Goal: Transaction & Acquisition: Purchase product/service

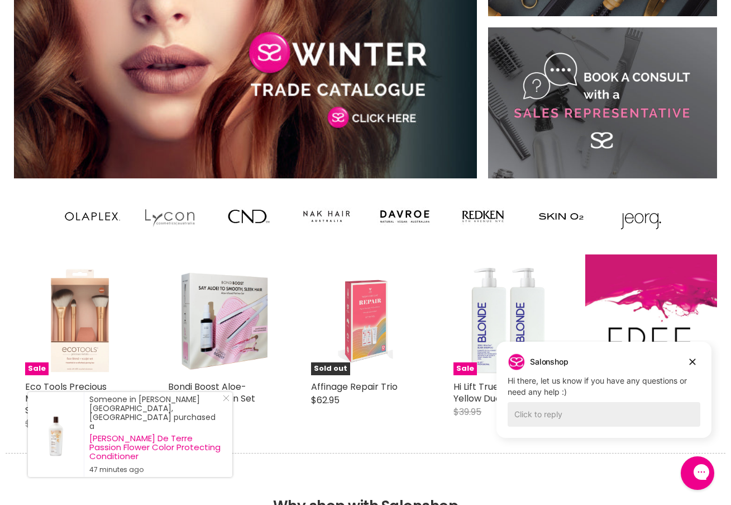
scroll to position [692, 0]
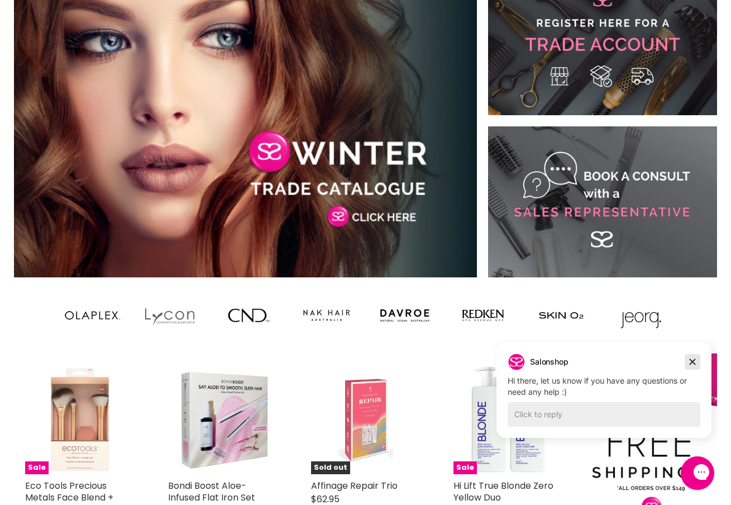
drag, startPoint x: 691, startPoint y: 358, endPoint x: 1168, endPoint y: 699, distance: 586.8
click at [691, 358] on icon "Dismiss campaign" at bounding box center [692, 361] width 11 height 13
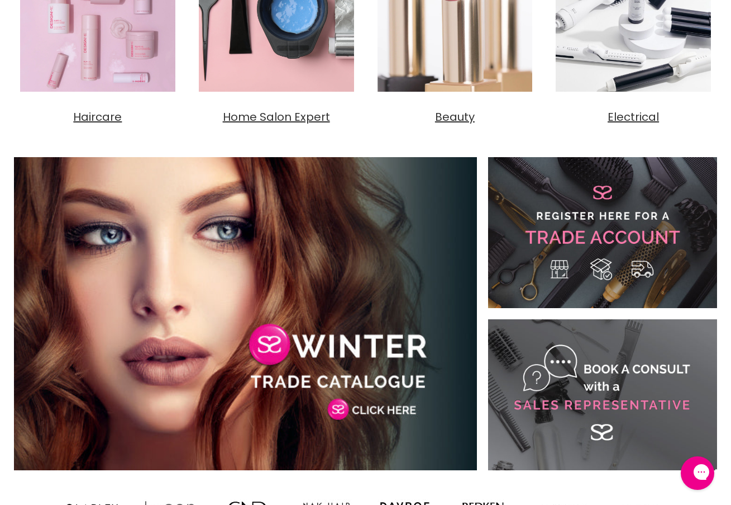
scroll to position [0, 0]
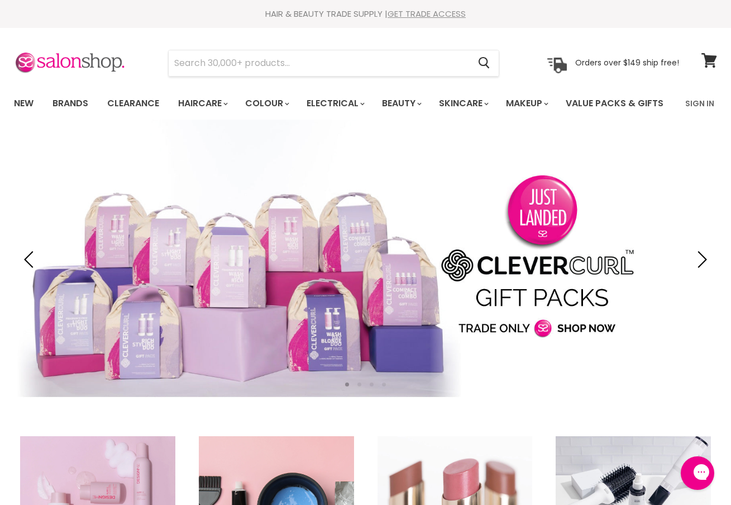
click at [440, 11] on link "GET TRADE ACCESS" at bounding box center [427, 14] width 78 height 12
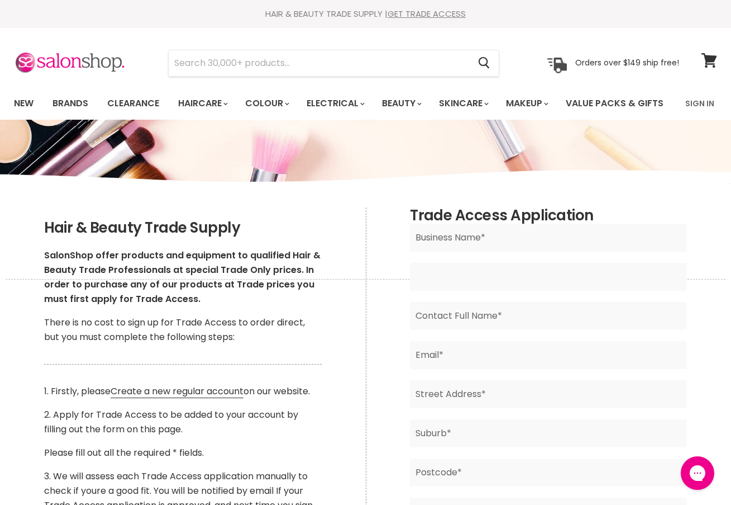
click at [536, 291] on input "Main content" at bounding box center [548, 277] width 277 height 28
click at [506, 251] on input "Main content" at bounding box center [548, 237] width 277 height 28
type input "WJ Beauty Collective"
click at [483, 291] on input "Main content" at bounding box center [548, 277] width 277 height 28
type input "21397004944"
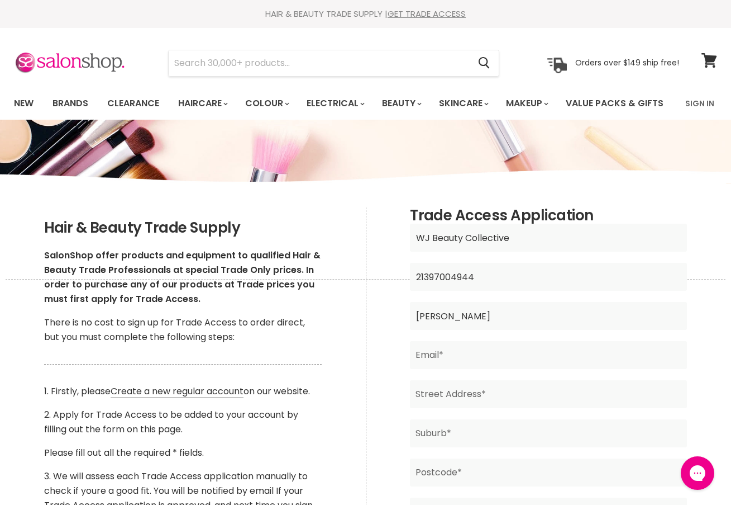
type input "Wendy Judd"
type input "wendy@wjbeautycollective.com.au"
click at [544, 411] on form "WJ Beauty Collective Business Name* 21397004944 ABN* Wendy Judd Contact Full Na…" at bounding box center [548, 449] width 277 height 453
type input "Shop 3/13 Hort Street"
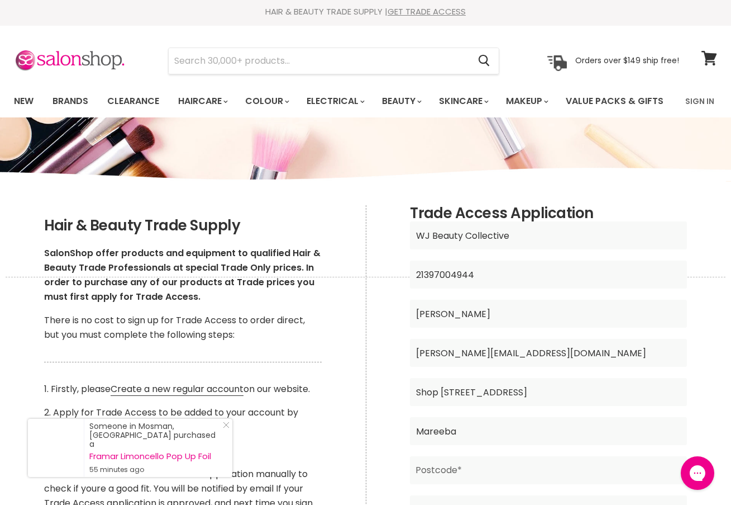
scroll to position [216, 0]
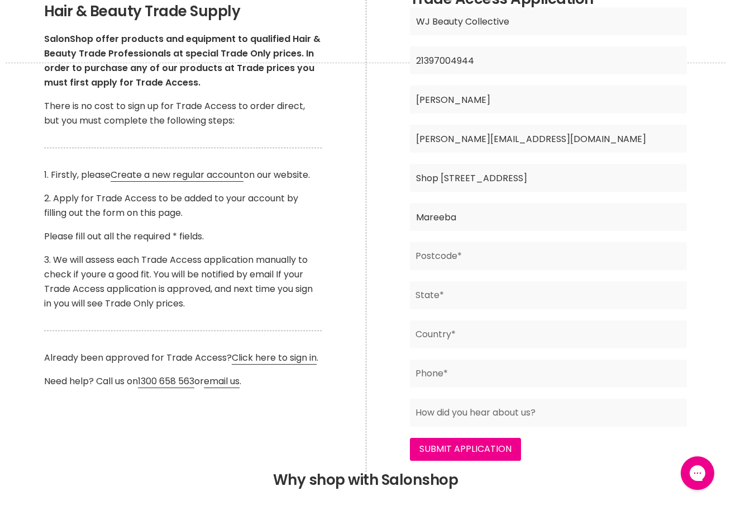
type input "Mareeba"
type input "4880"
type input "Qld"
type input "Australia"
type input "0431607016"
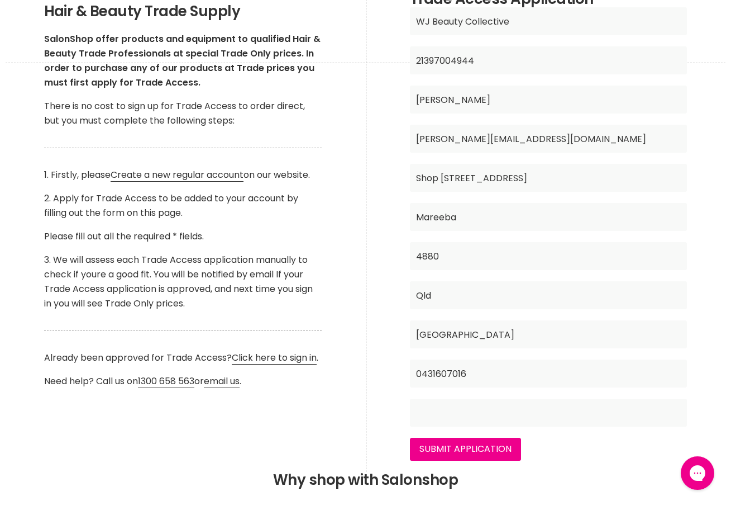
click at [550, 426] on input "Main content" at bounding box center [548, 412] width 277 height 28
click at [678, 426] on input "Main content" at bounding box center [548, 412] width 277 height 28
click at [677, 426] on input "Main content" at bounding box center [548, 412] width 277 height 28
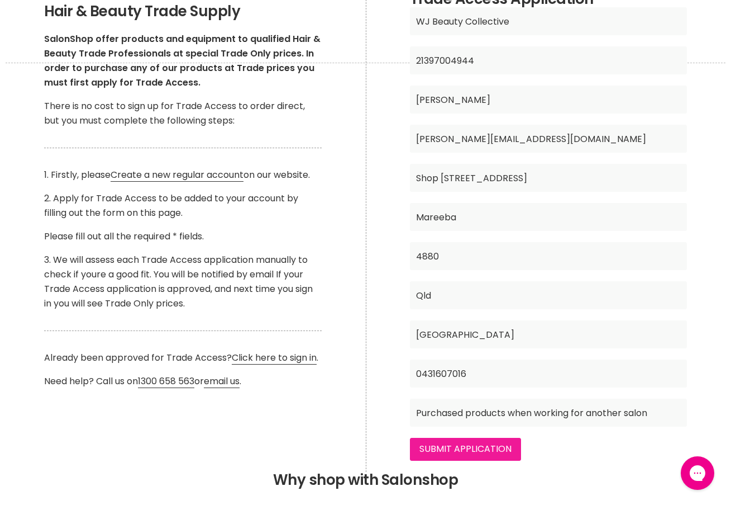
type input "Purchased products when working for another salon"
click at [496, 460] on input "Submit Application" at bounding box center [465, 448] width 111 height 22
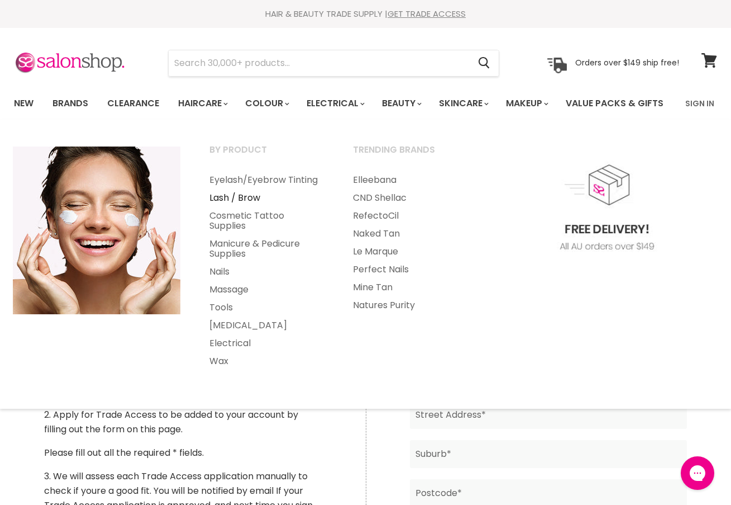
click at [249, 207] on link "Lash / Brow" at bounding box center [266, 198] width 141 height 18
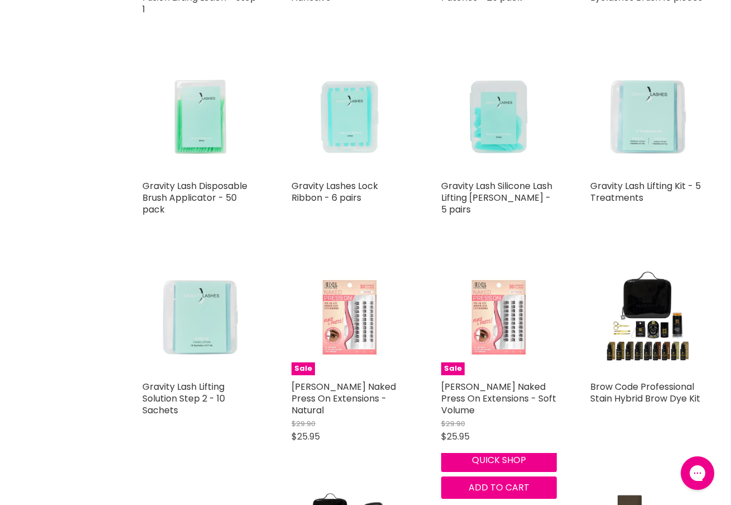
scroll to position [2129, 0]
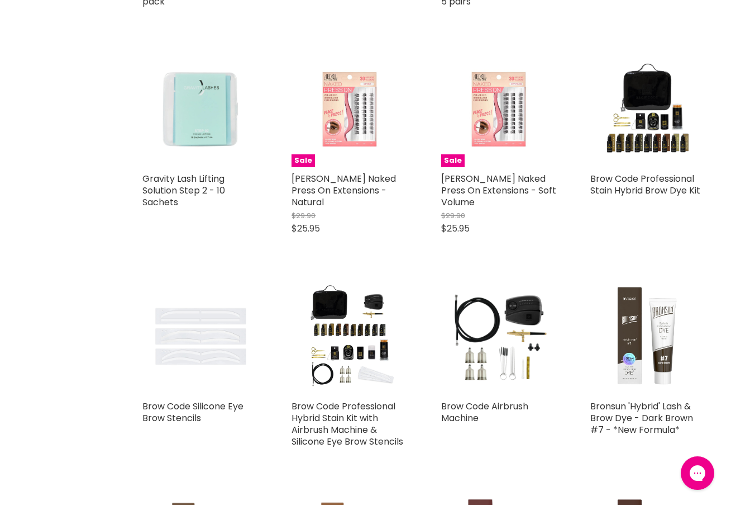
scroll to position [2342, 0]
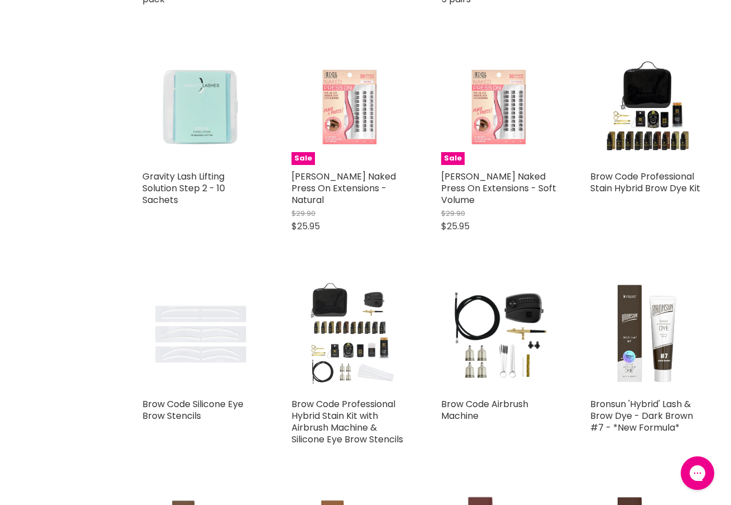
click at [342, 324] on img "Main content" at bounding box center [350, 334] width 116 height 116
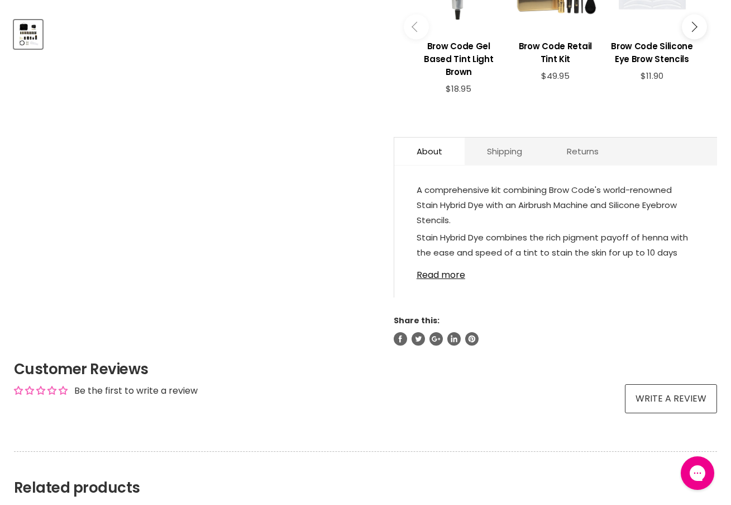
scroll to position [491, 0]
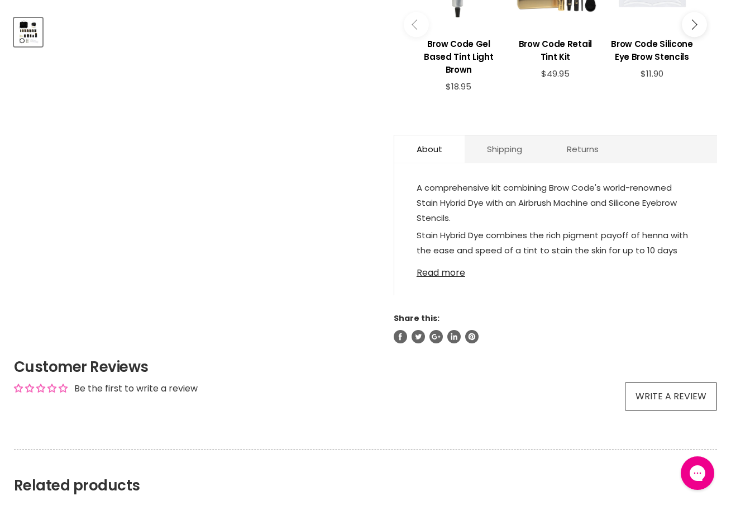
click at [451, 278] on link "Read more" at bounding box center [556, 269] width 278 height 17
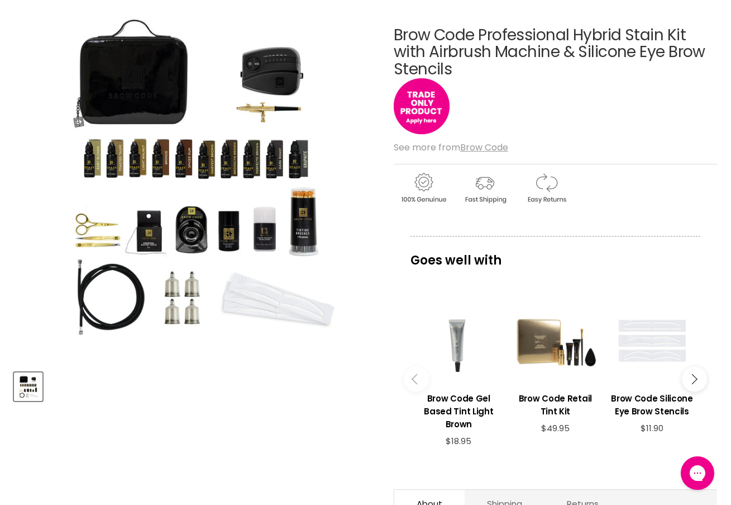
scroll to position [0, 0]
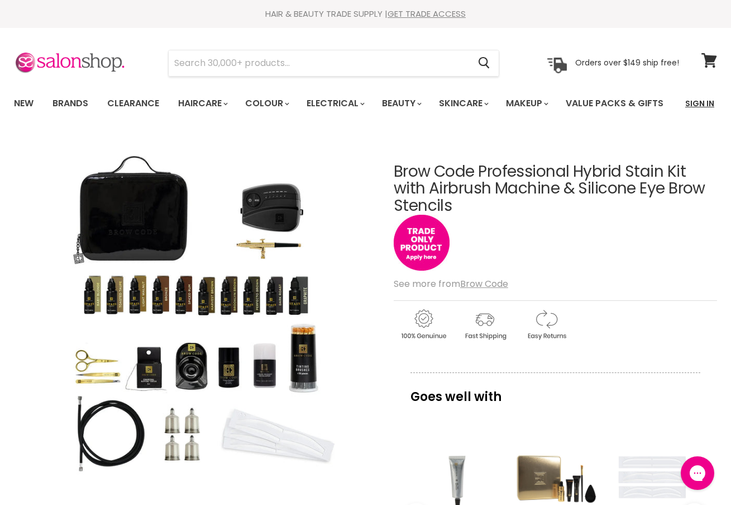
click at [707, 100] on link "Sign In" at bounding box center [700, 103] width 42 height 23
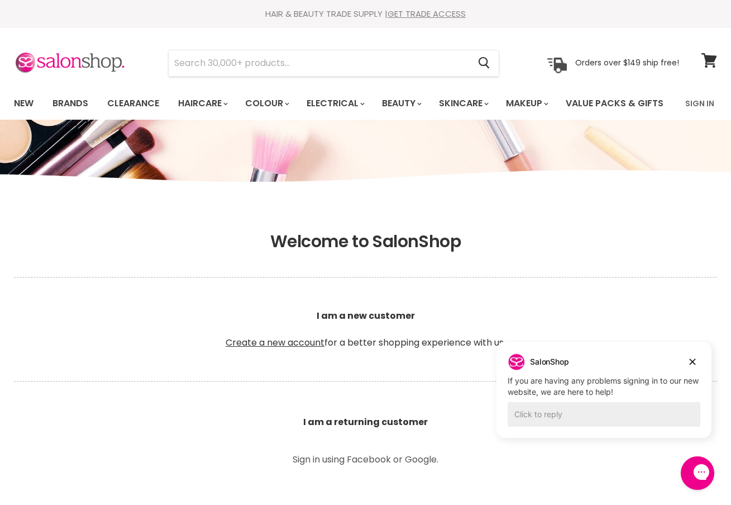
scroll to position [2, 0]
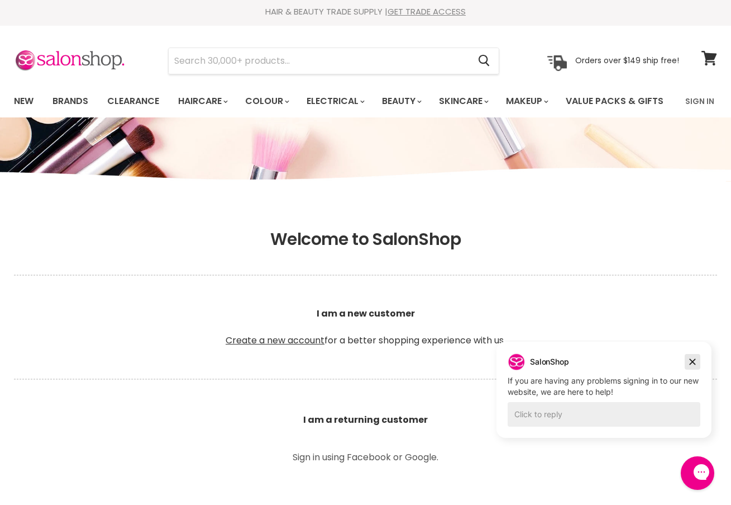
click at [691, 360] on icon "Dismiss campaign" at bounding box center [693, 362] width 6 height 6
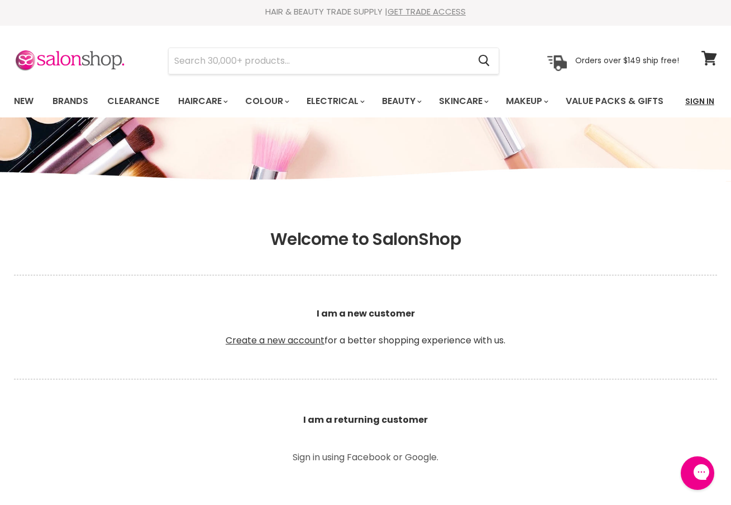
click at [702, 98] on link "Sign In" at bounding box center [700, 100] width 42 height 23
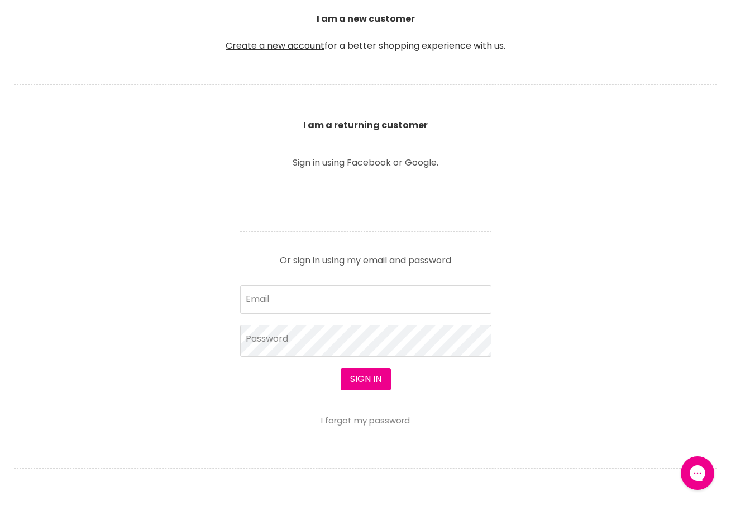
scroll to position [299, 0]
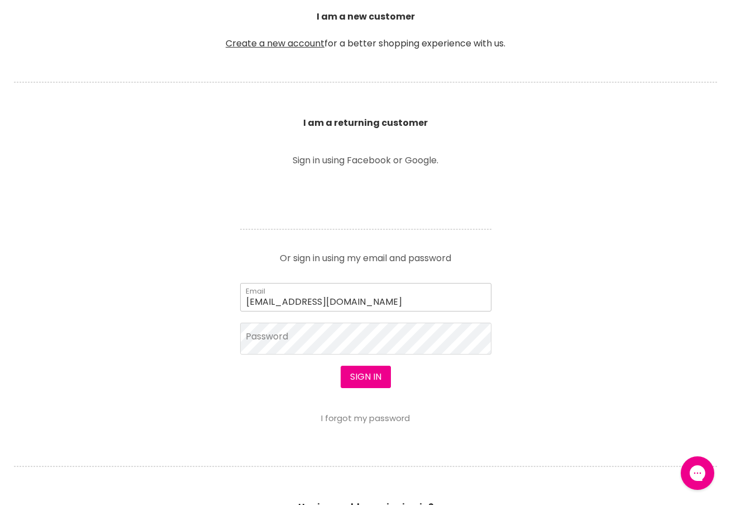
type input "wenj70@yahoo.com.au"
click at [353, 388] on button "Sign in" at bounding box center [366, 376] width 50 height 22
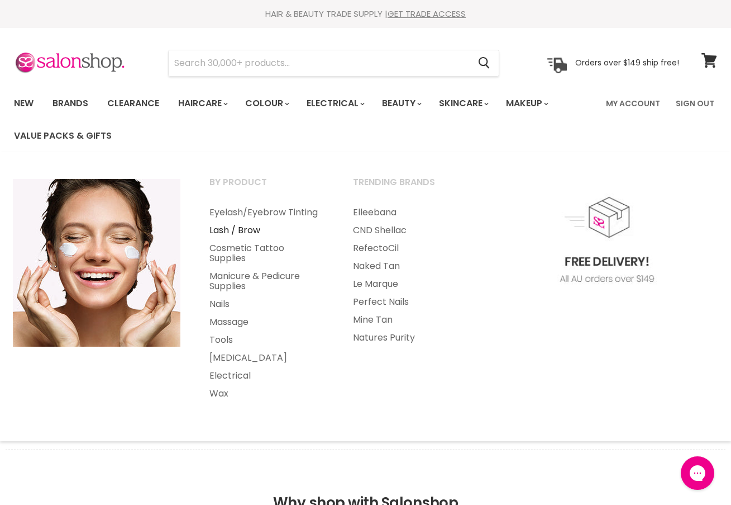
click at [247, 227] on link "Lash / Brow" at bounding box center [266, 230] width 141 height 18
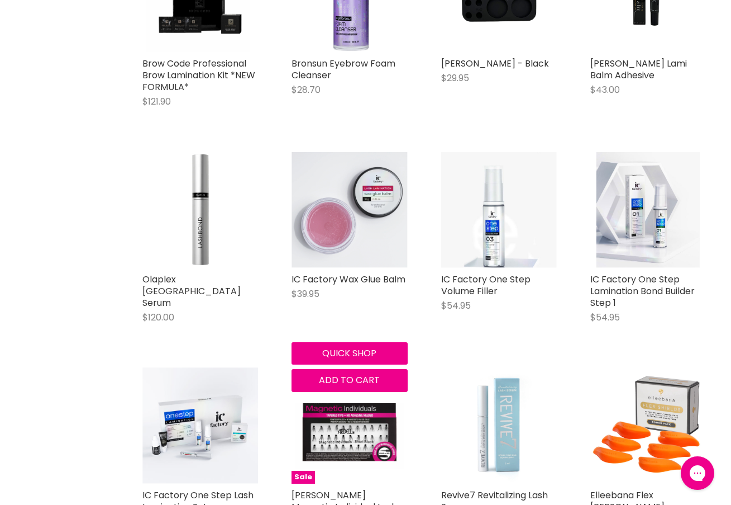
scroll to position [4489, 0]
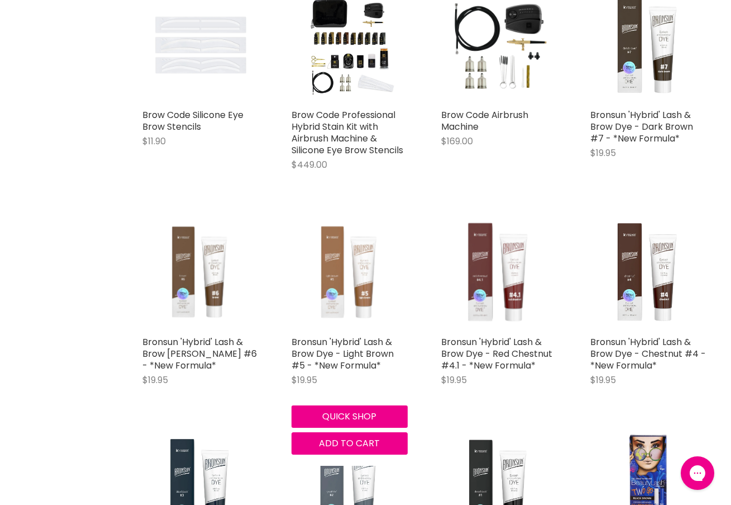
scroll to position [2524, 0]
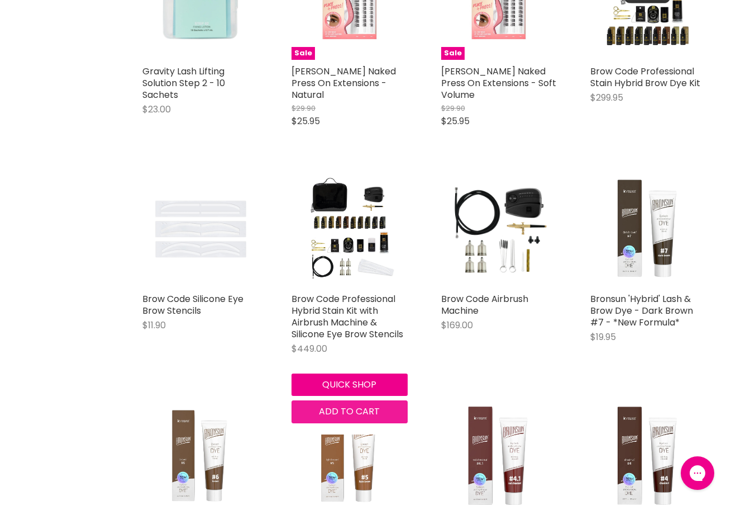
click at [346, 405] on span "Add to cart" at bounding box center [349, 411] width 61 height 13
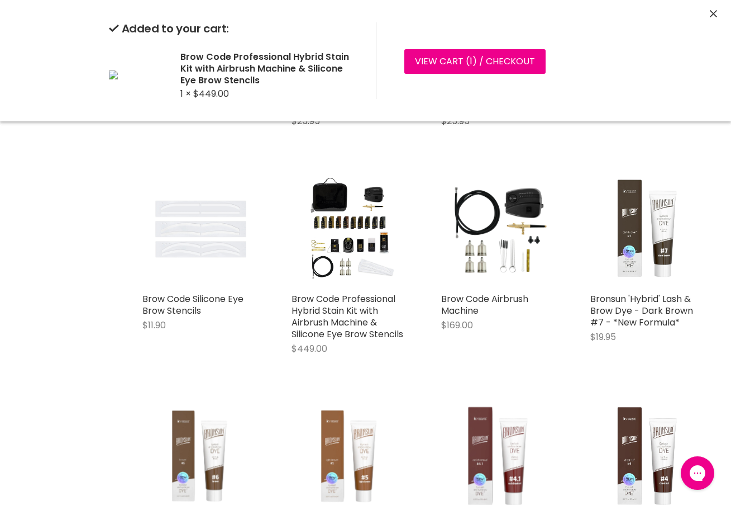
click at [711, 14] on icon "Close" at bounding box center [713, 13] width 7 height 7
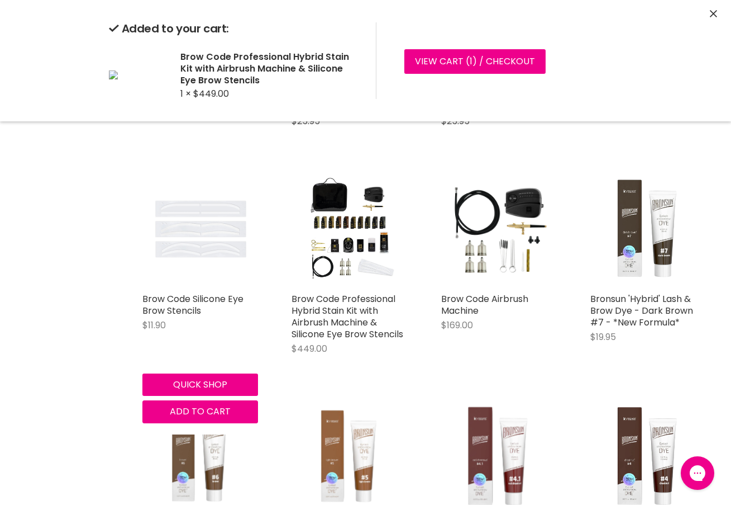
scroll to position [2527, 0]
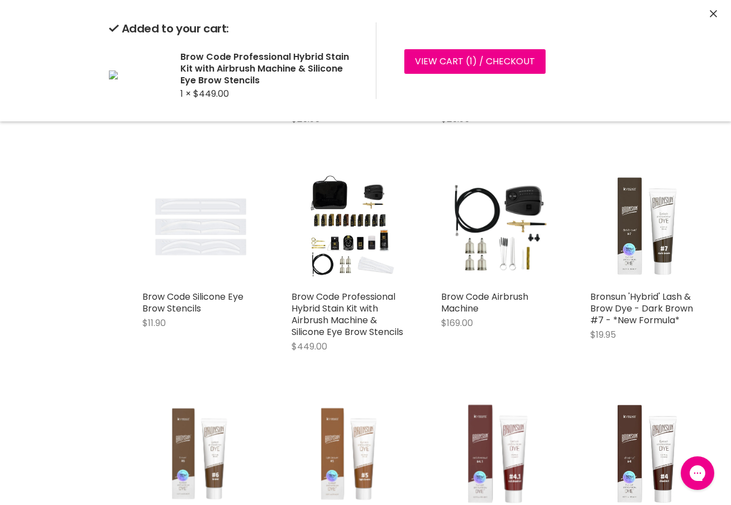
click at [716, 10] on icon "Close" at bounding box center [713, 13] width 7 height 7
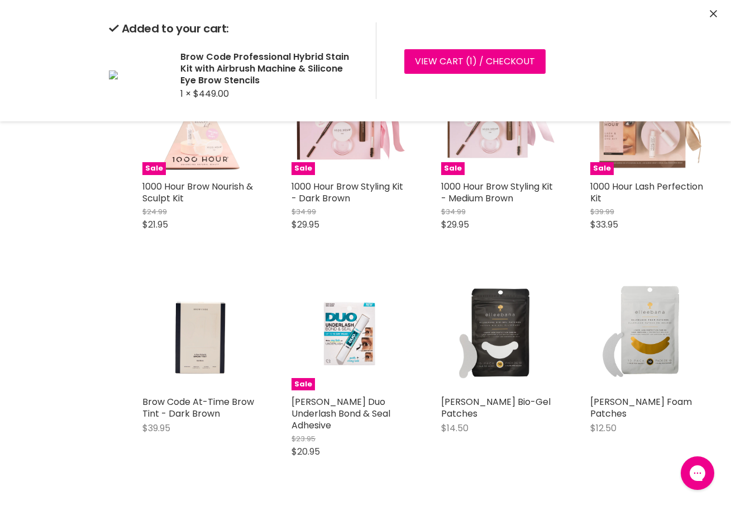
scroll to position [0, 0]
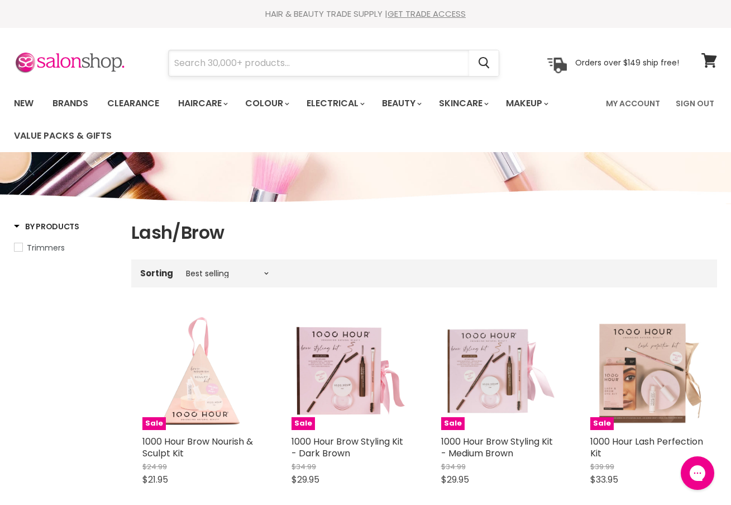
click at [268, 61] on input "Search" at bounding box center [319, 63] width 301 height 26
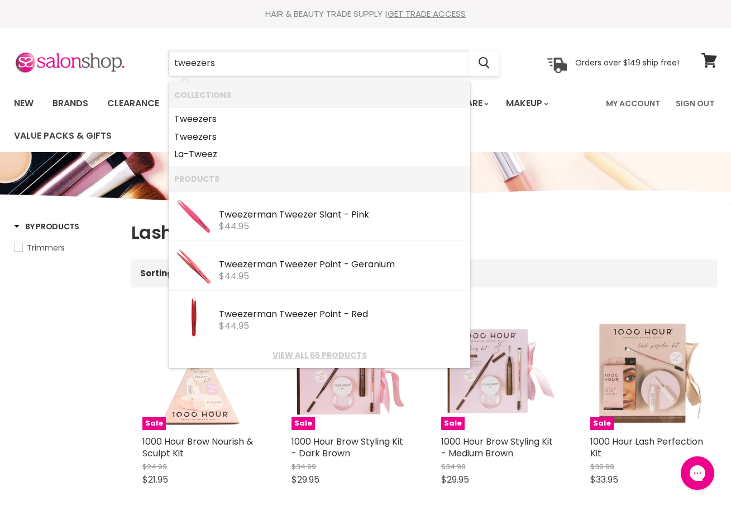
scroll to position [2, 0]
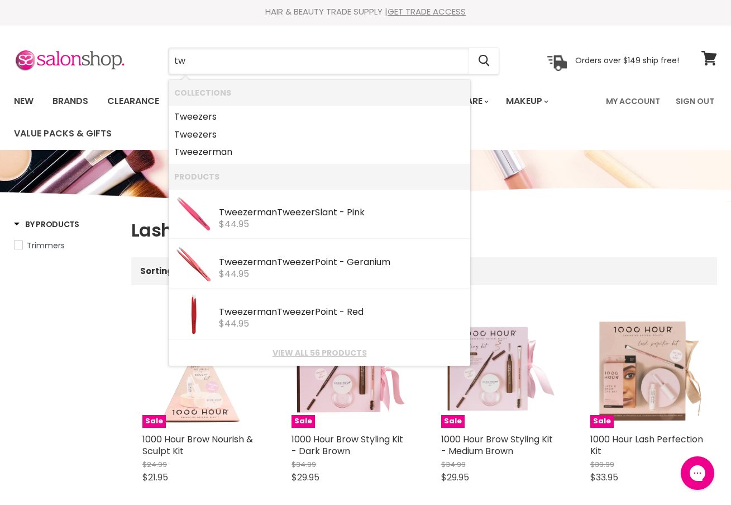
type input "t"
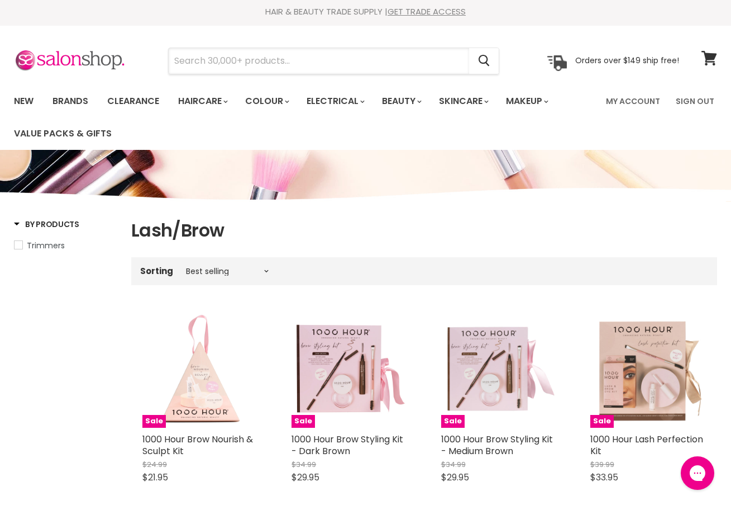
scroll to position [0, 0]
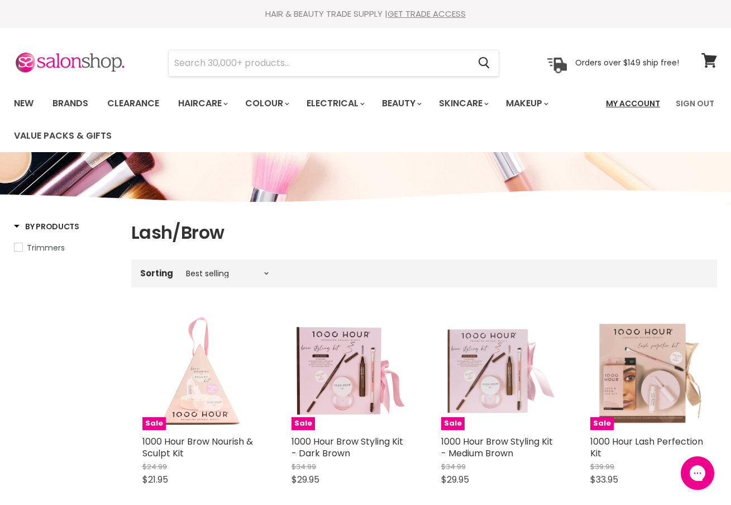
click at [649, 102] on link "My Account" at bounding box center [634, 103] width 68 height 23
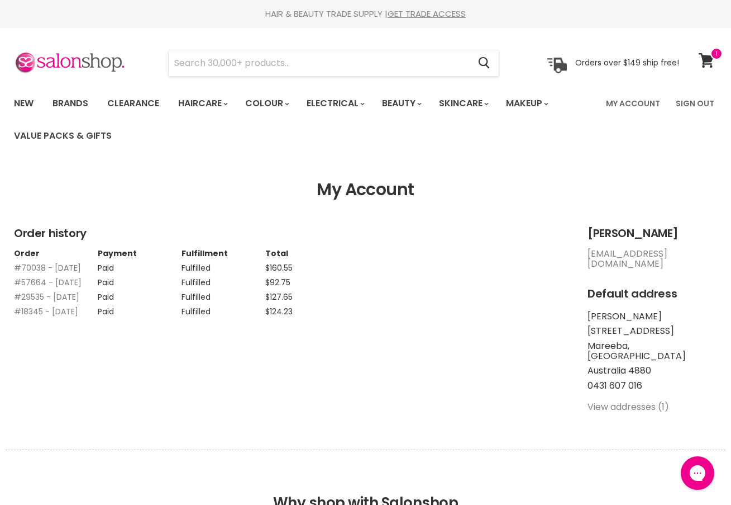
click at [31, 268] on link "#70038 - [DATE]" at bounding box center [47, 267] width 67 height 11
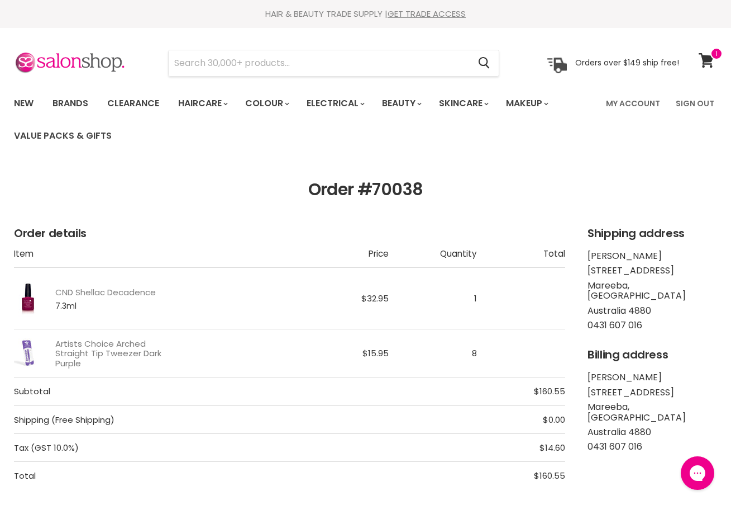
click at [123, 351] on link "Artists Choice Arched Straight Tip Tweezer Dark Purple" at bounding box center [117, 353] width 125 height 29
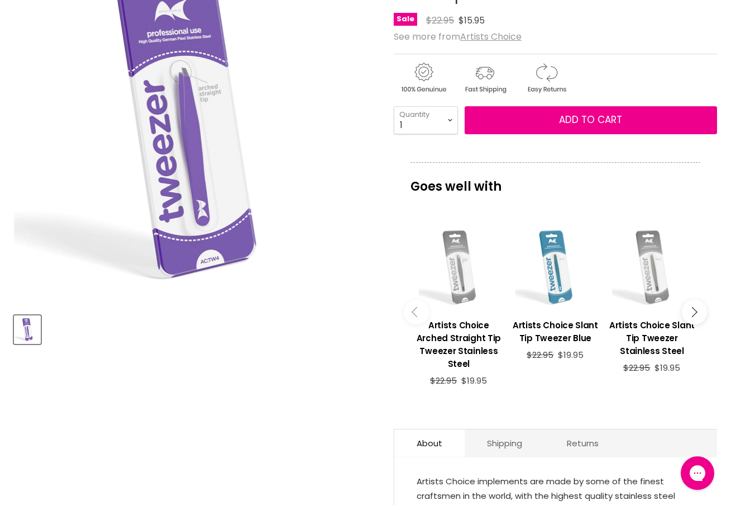
scroll to position [228, 0]
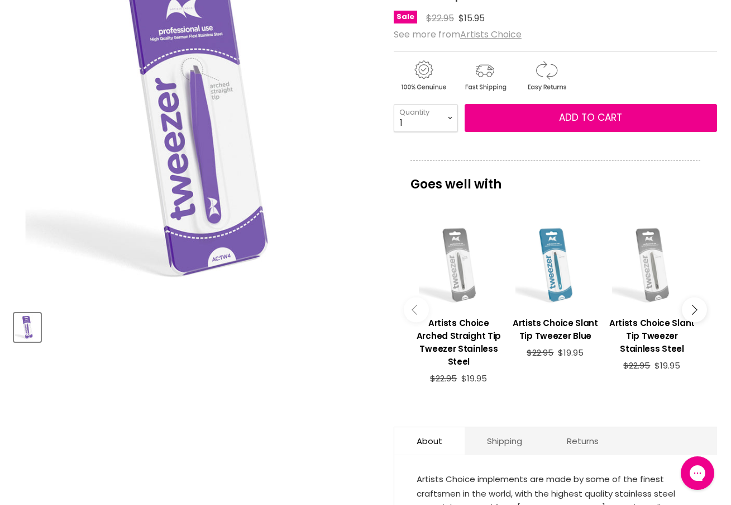
click at [693, 307] on icon "Main content" at bounding box center [692, 310] width 10 height 10
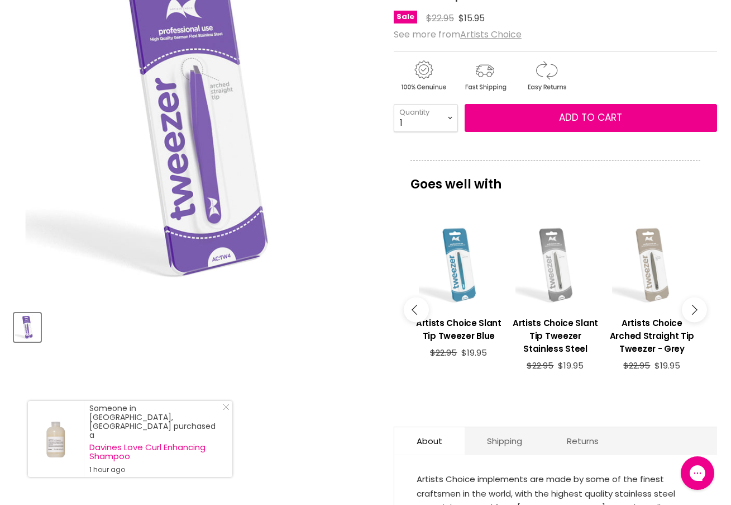
click at [693, 307] on icon "Main content" at bounding box center [692, 310] width 10 height 10
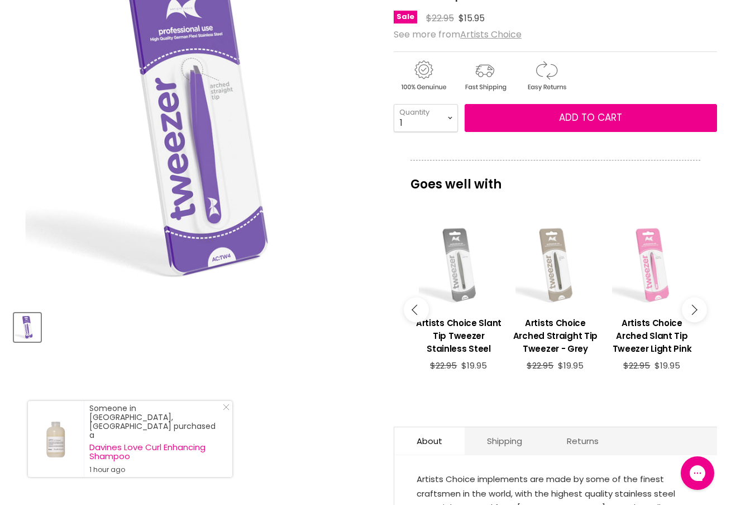
click at [693, 307] on icon "Main content" at bounding box center [692, 310] width 10 height 10
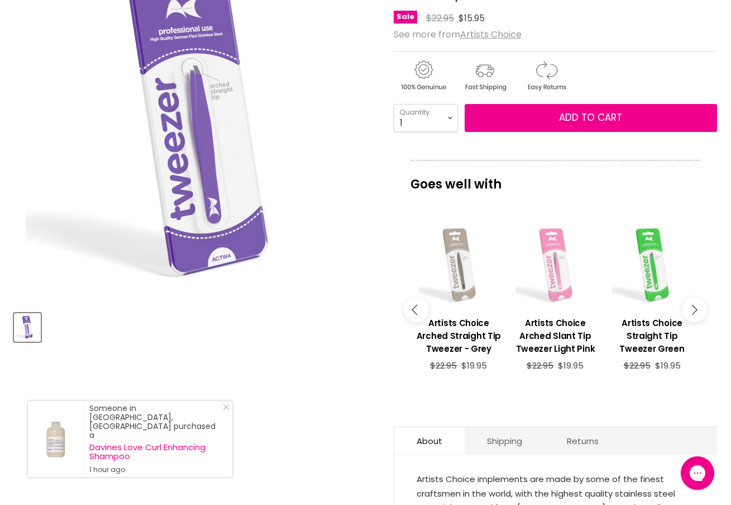
click at [693, 307] on icon "Main content" at bounding box center [692, 310] width 10 height 10
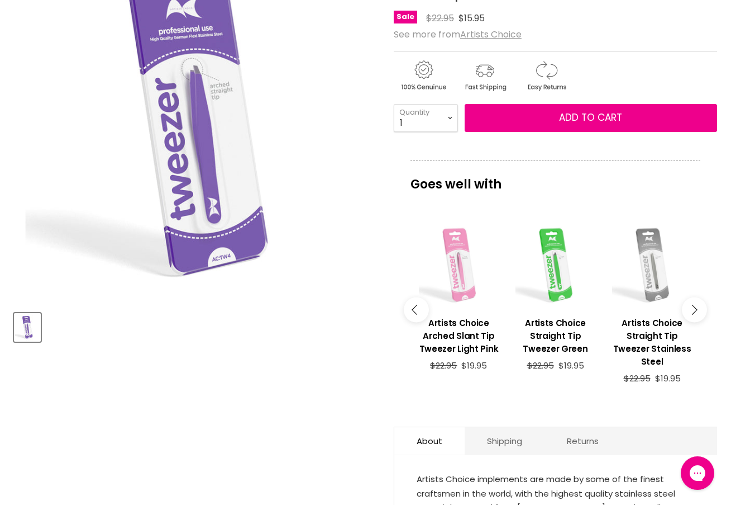
click at [691, 315] on icon "Main content" at bounding box center [692, 310] width 10 height 10
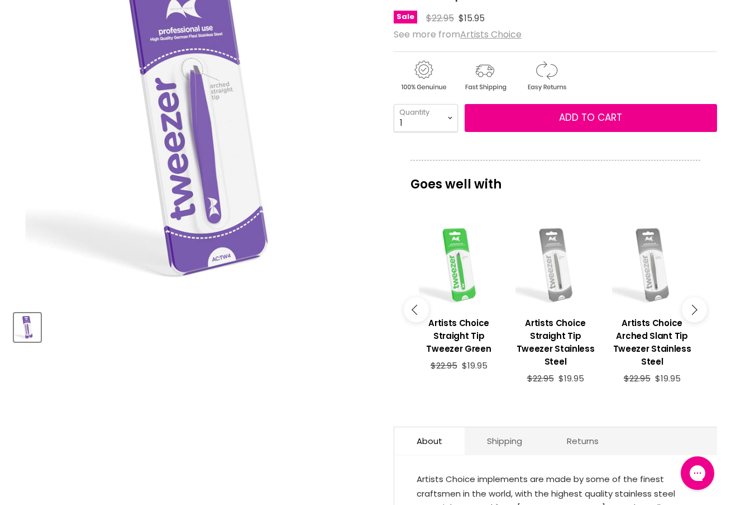
click at [691, 315] on icon "Main content" at bounding box center [692, 310] width 10 height 10
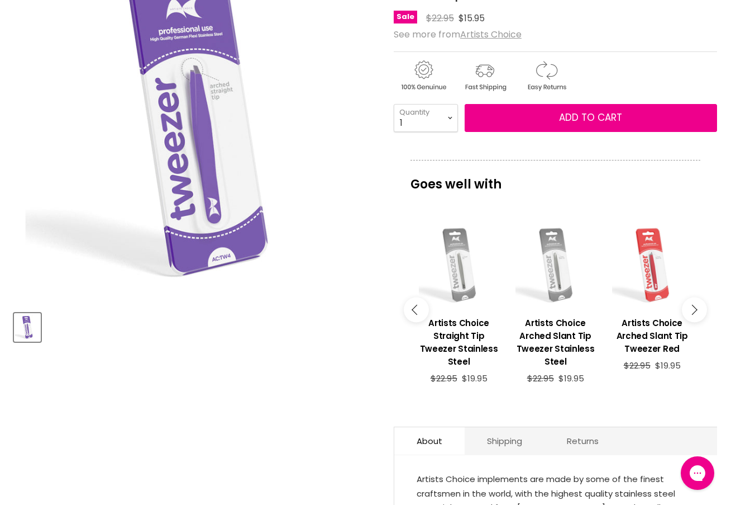
click at [691, 315] on icon "Main content" at bounding box center [692, 310] width 10 height 10
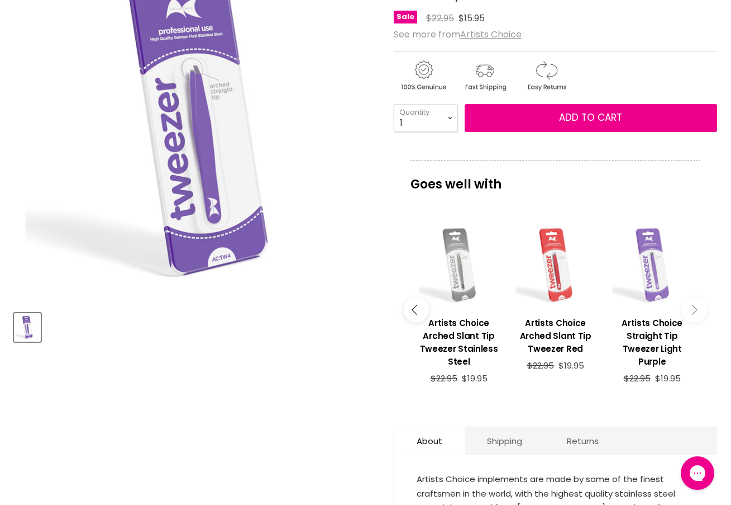
click at [691, 315] on icon "Main content" at bounding box center [692, 310] width 10 height 10
click at [691, 310] on icon "Main content" at bounding box center [692, 310] width 10 height 10
click at [412, 312] on icon "Main content" at bounding box center [417, 310] width 10 height 10
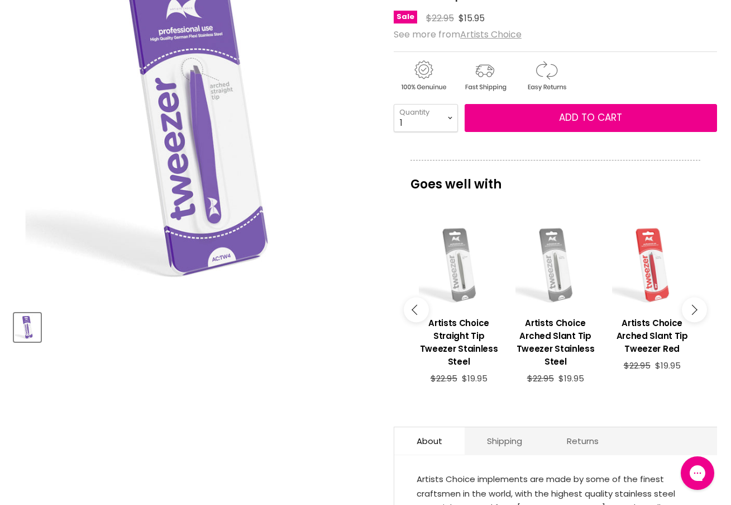
click at [412, 312] on icon "Main content" at bounding box center [417, 310] width 10 height 10
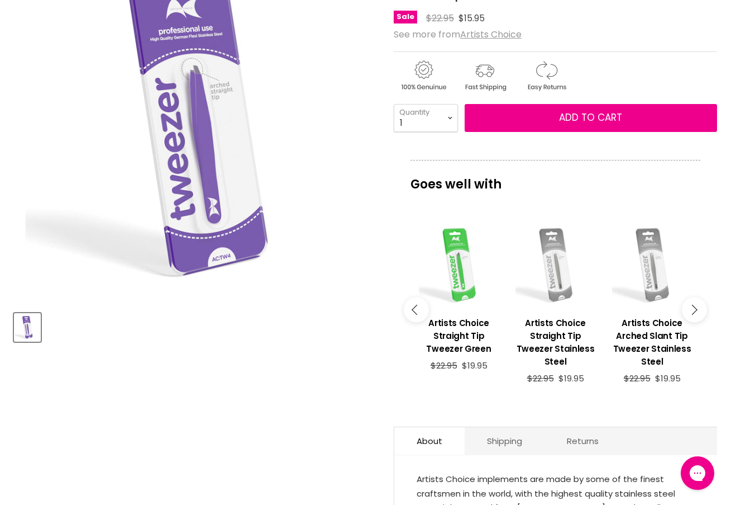
click at [412, 312] on icon "Main content" at bounding box center [417, 310] width 10 height 10
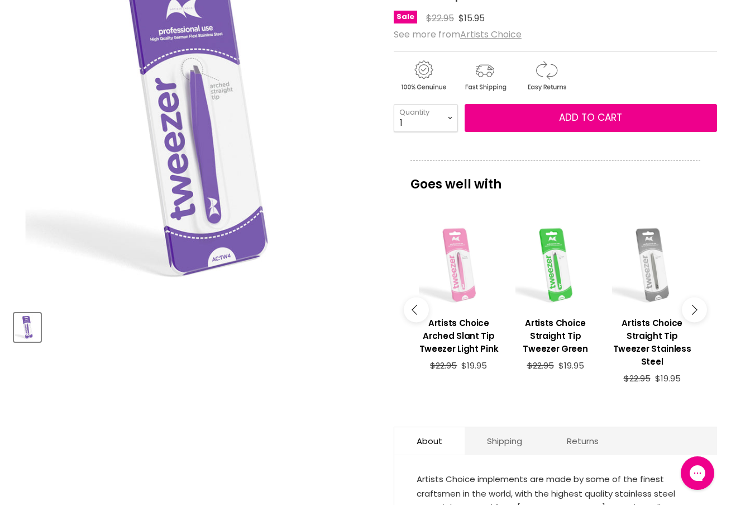
click at [412, 312] on icon "Main content" at bounding box center [417, 310] width 10 height 10
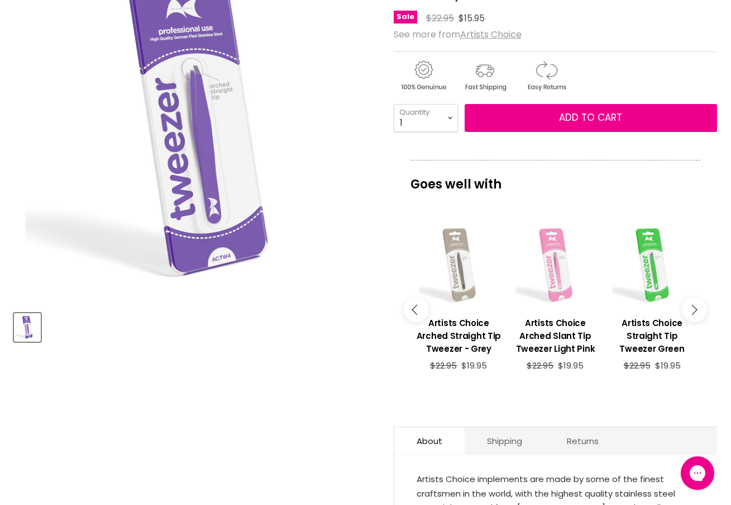
click at [412, 312] on icon "Main content" at bounding box center [417, 310] width 10 height 10
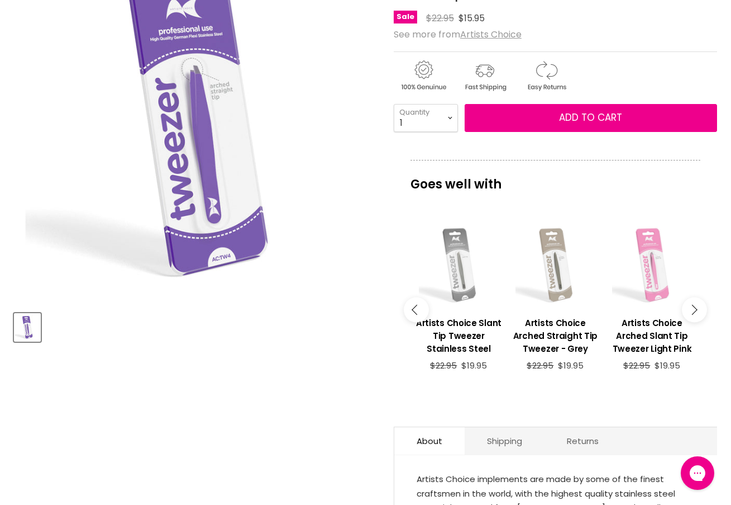
click at [412, 312] on button "Main content" at bounding box center [416, 309] width 25 height 25
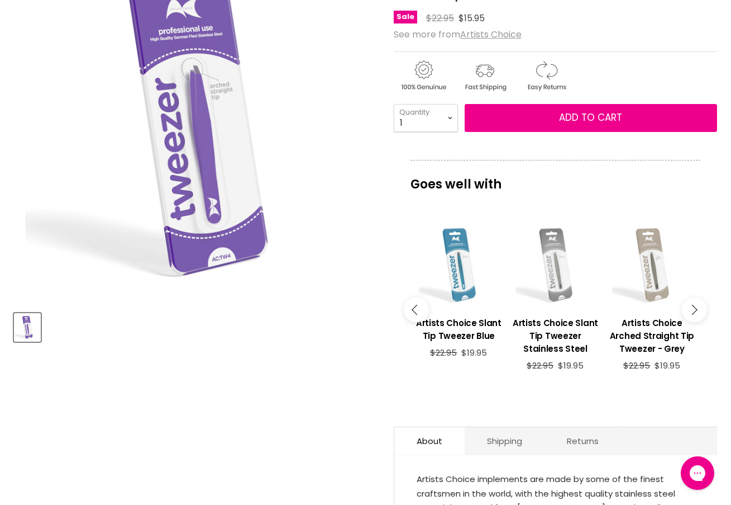
click at [412, 312] on button "Main content" at bounding box center [416, 309] width 25 height 25
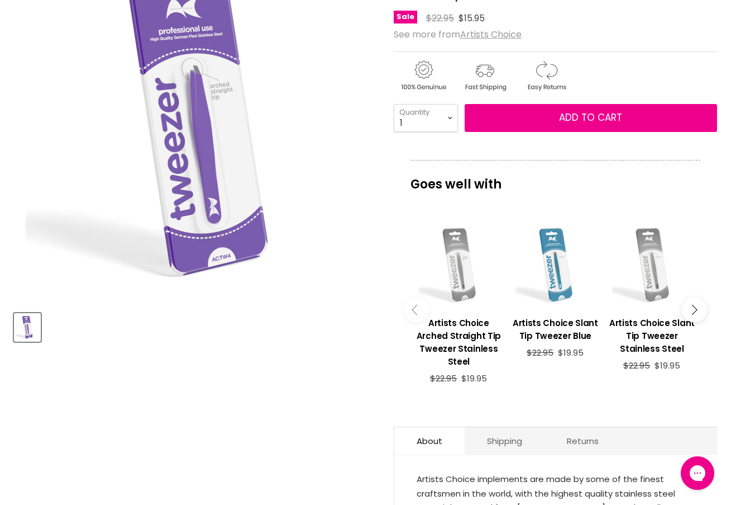
click at [412, 312] on button "Main content" at bounding box center [416, 309] width 25 height 25
click at [468, 323] on h3 "Artists Choice Arched Straight Tip Tweezer Stainless Steel" at bounding box center [458, 341] width 85 height 51
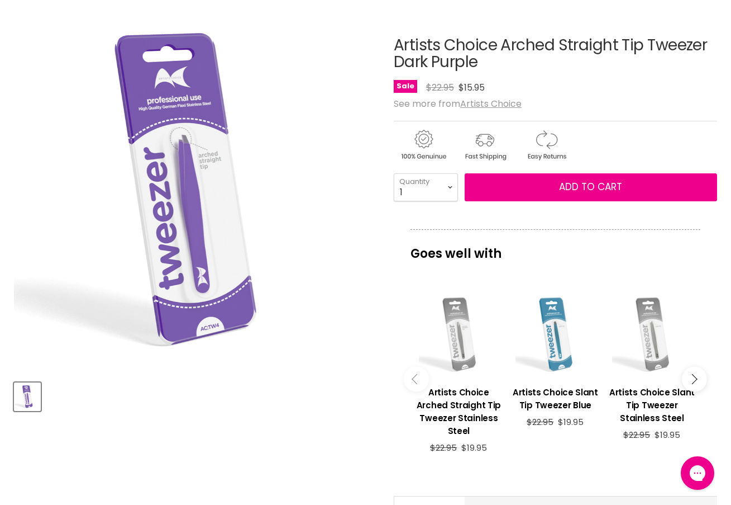
scroll to position [0, 0]
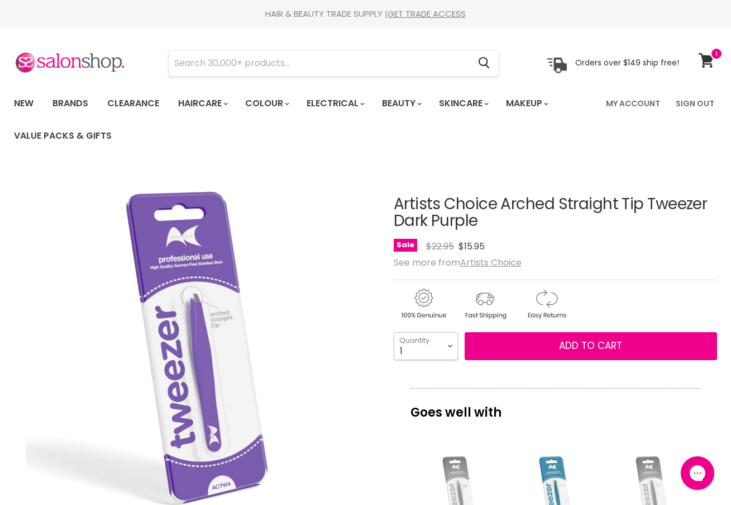
select select "3"
type input "3"
select select "4"
type input "4"
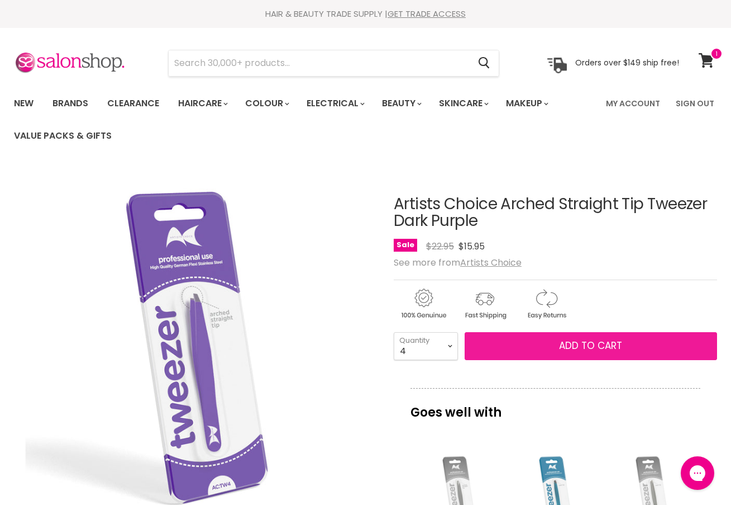
click at [593, 346] on span "Add to cart" at bounding box center [590, 345] width 63 height 13
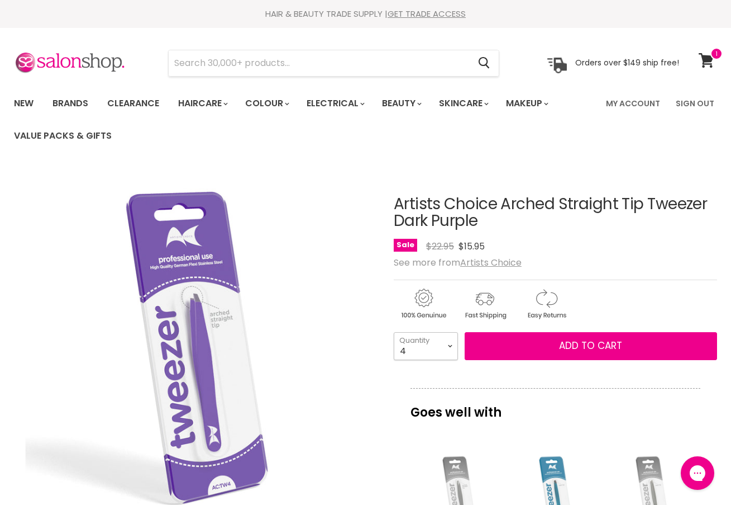
select select "5"
type input "5"
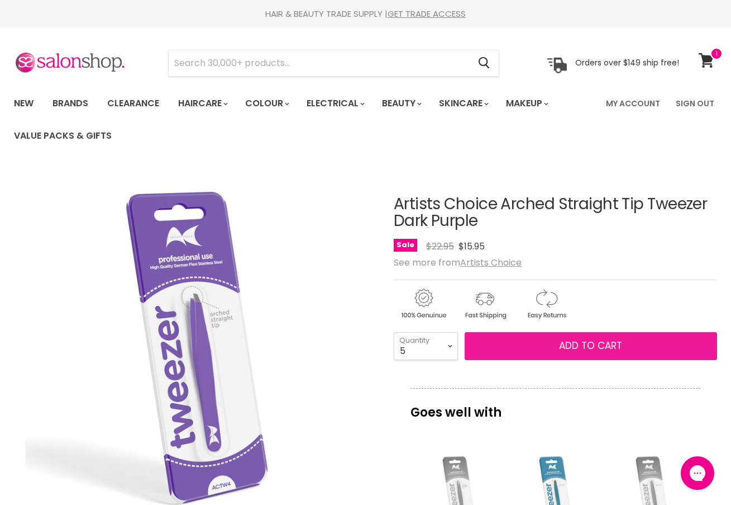
click at [573, 341] on span "Add to cart" at bounding box center [590, 345] width 63 height 13
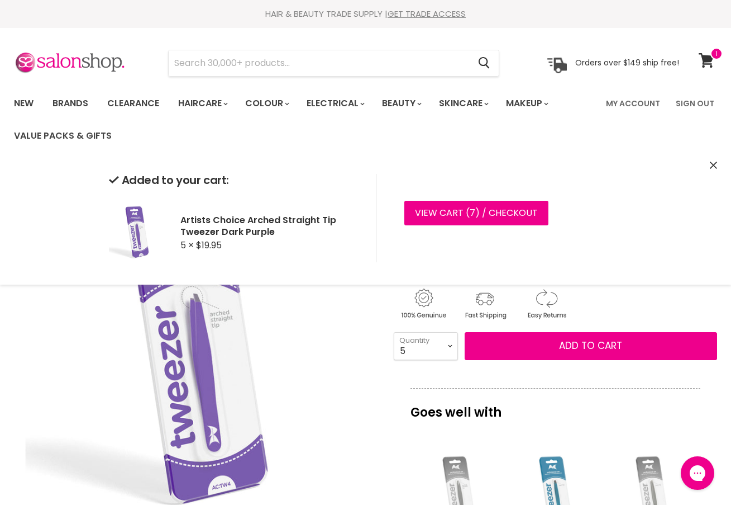
click at [714, 163] on icon "Close" at bounding box center [713, 164] width 7 height 7
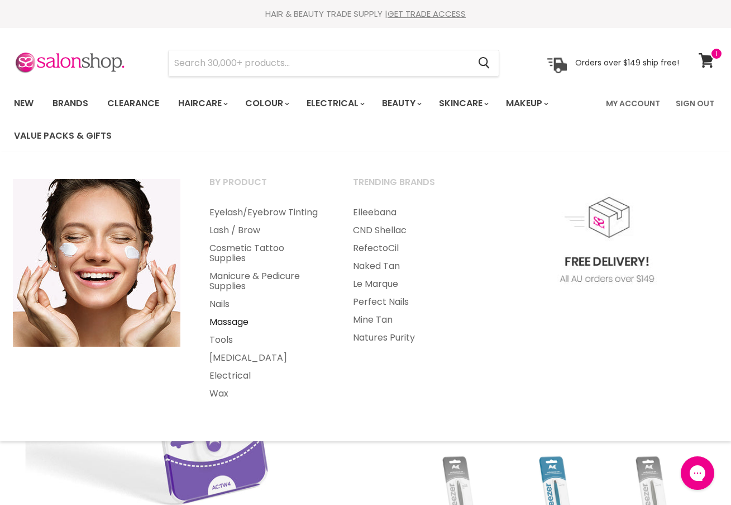
click at [223, 317] on link "Massage" at bounding box center [266, 322] width 141 height 18
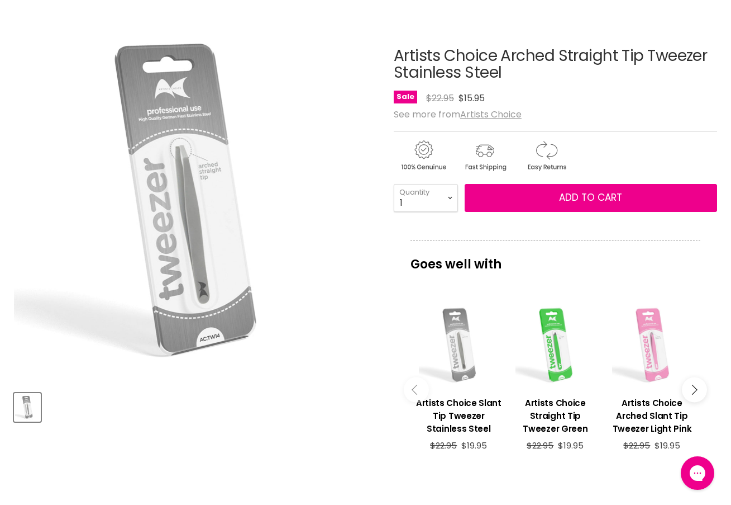
scroll to position [167, 0]
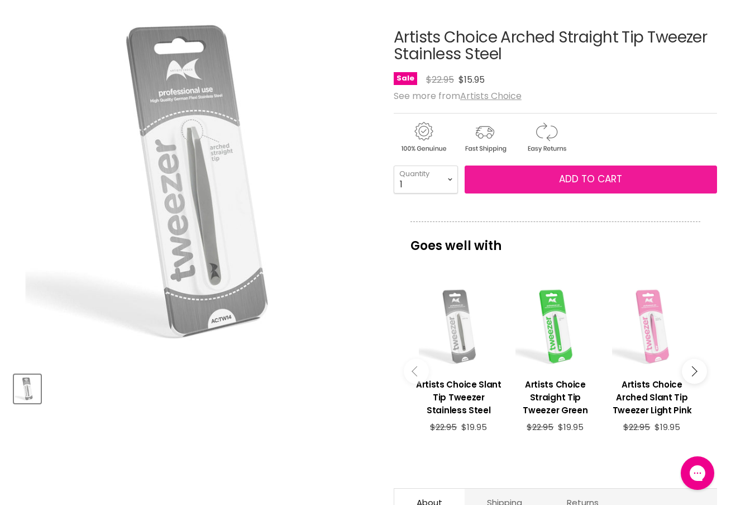
click at [619, 182] on span "Add to cart" at bounding box center [590, 178] width 63 height 13
click at [583, 177] on span "Add to cart" at bounding box center [590, 178] width 63 height 13
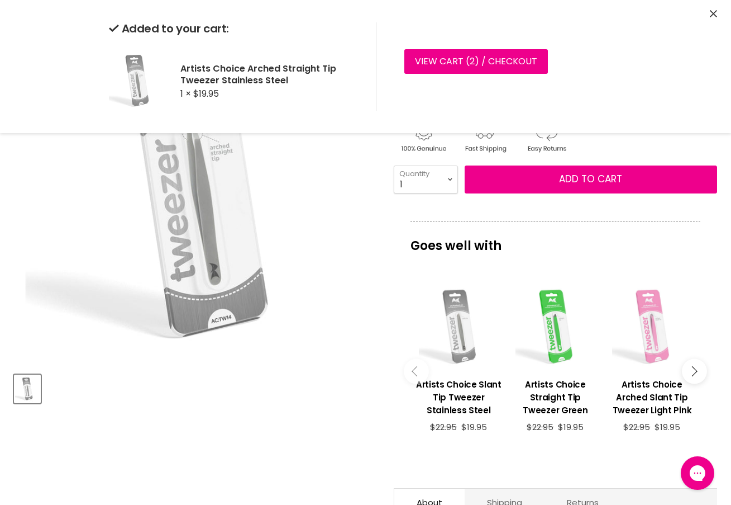
scroll to position [164, 0]
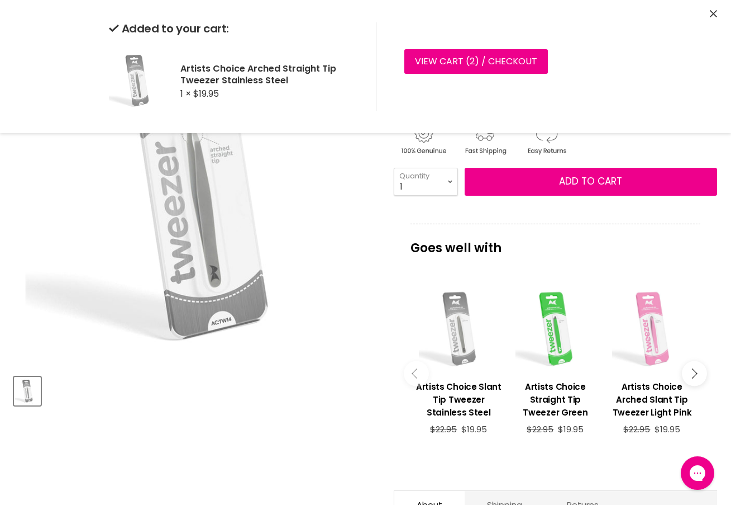
click at [691, 370] on button "Main content" at bounding box center [694, 372] width 25 height 25
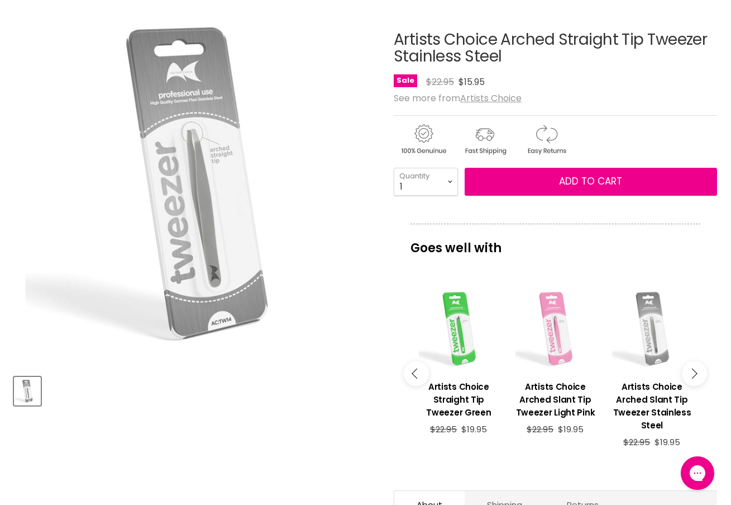
scroll to position [167, 0]
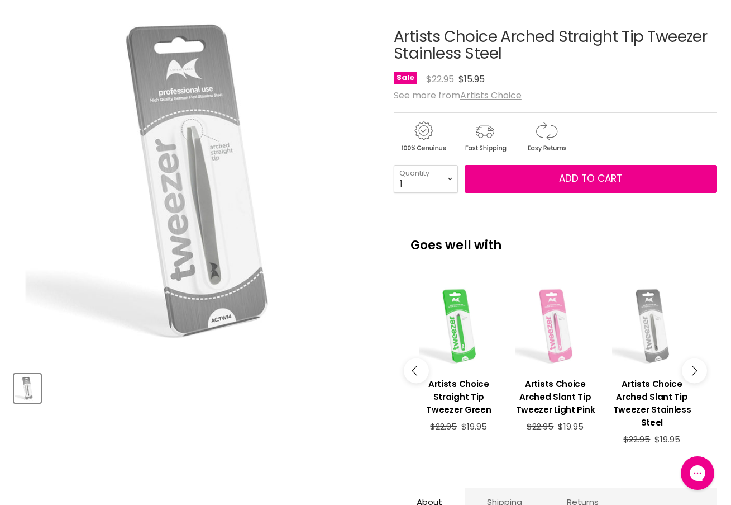
click at [691, 370] on icon "Main content" at bounding box center [692, 370] width 10 height 10
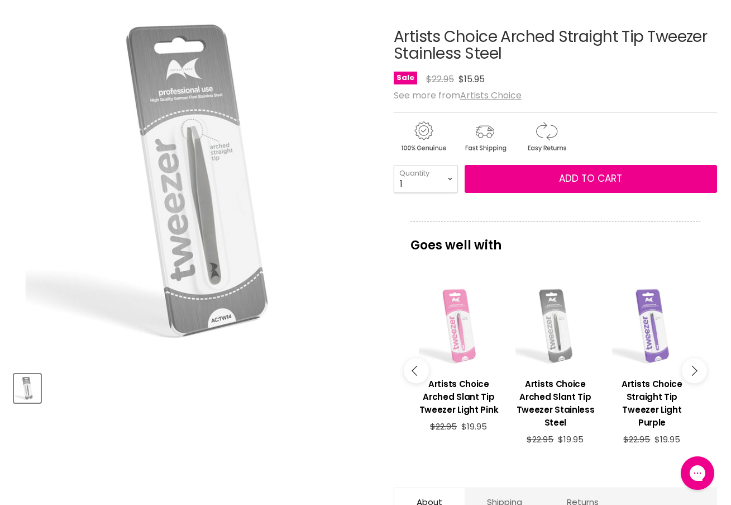
click at [691, 370] on icon "Main content" at bounding box center [692, 370] width 10 height 10
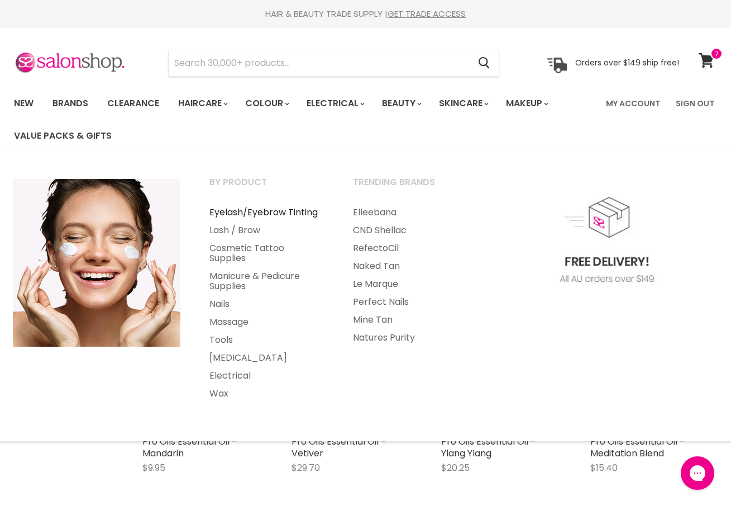
click at [258, 211] on link "Eyelash/Eyebrow Tinting" at bounding box center [266, 212] width 141 height 18
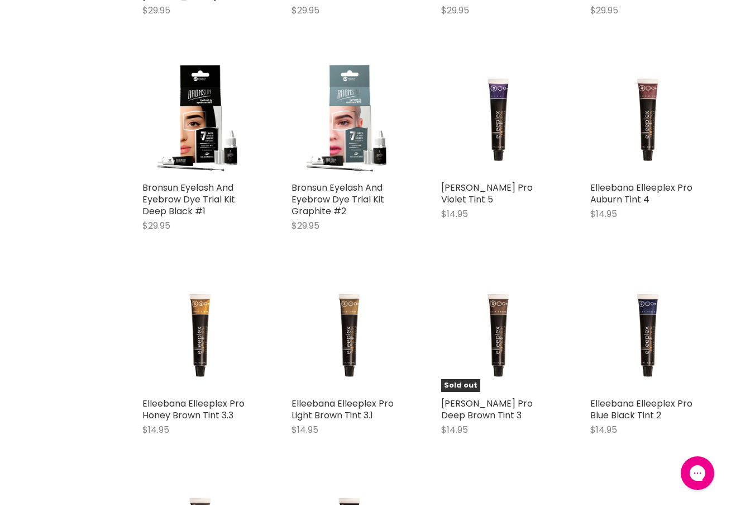
scroll to position [1764, 0]
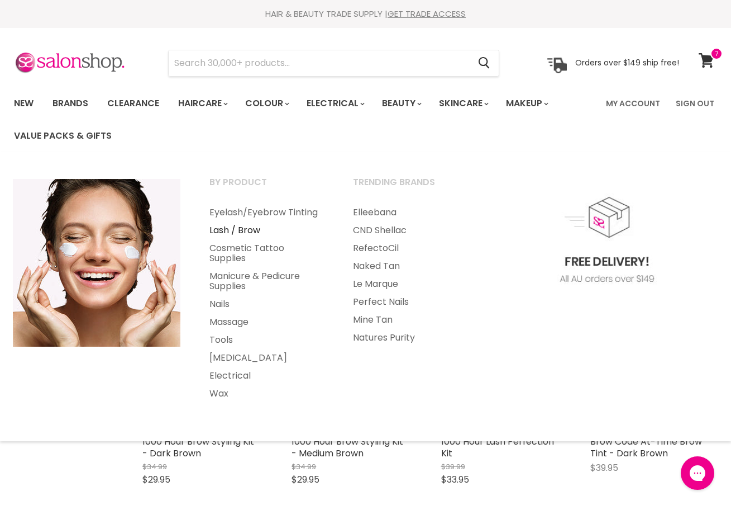
click at [241, 227] on link "Lash / Brow" at bounding box center [266, 230] width 141 height 18
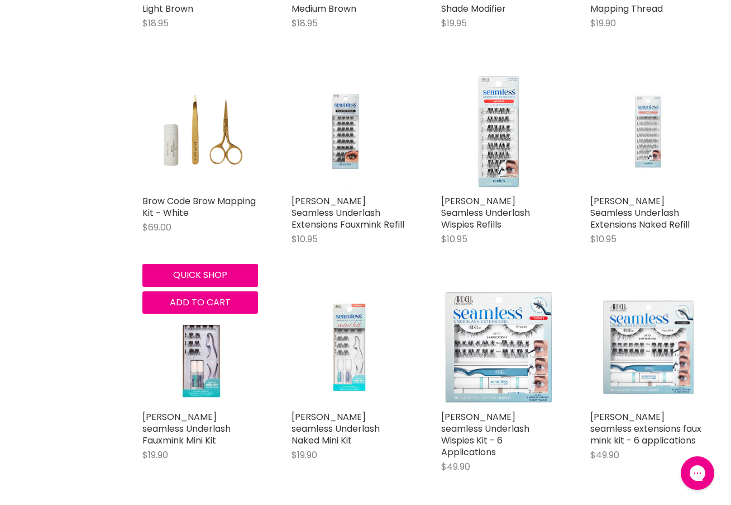
scroll to position [1308, 0]
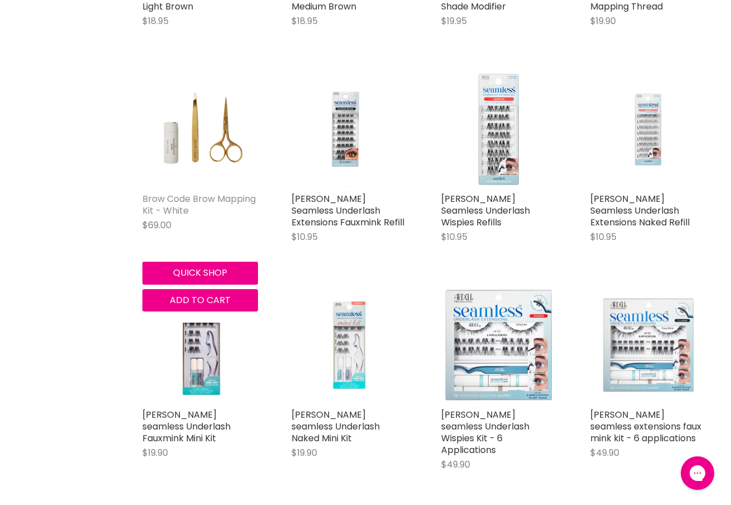
click at [177, 192] on link "Brow Code Brow Mapping Kit - White" at bounding box center [198, 204] width 113 height 25
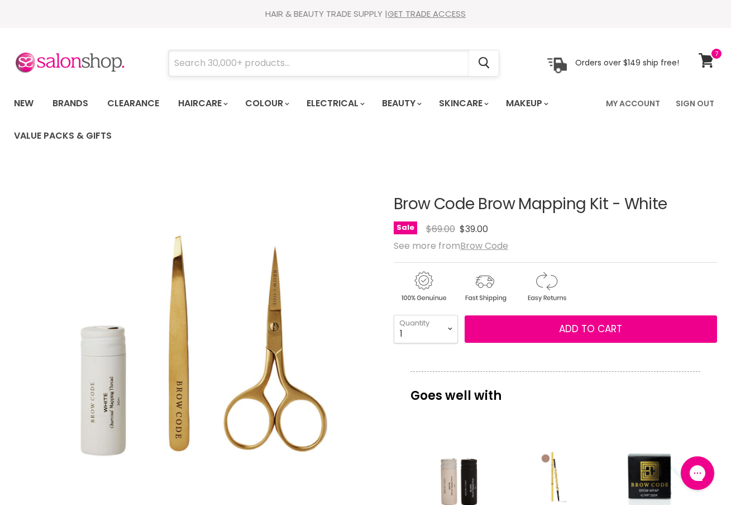
click at [283, 65] on input "Search" at bounding box center [319, 63] width 301 height 26
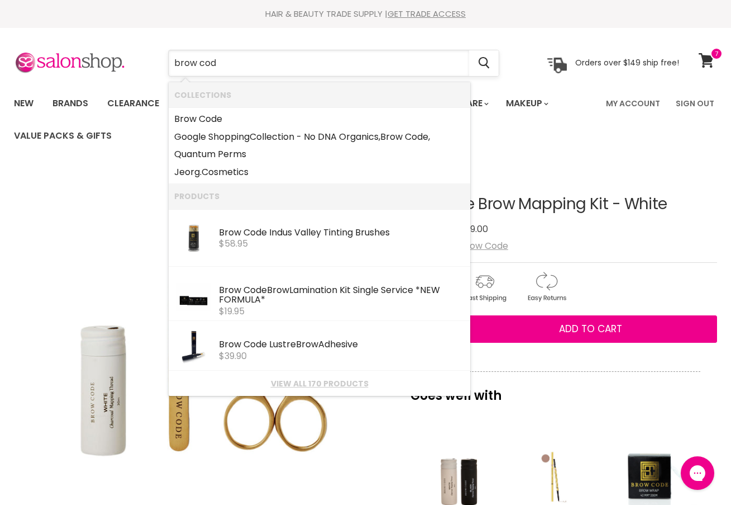
type input "brow code"
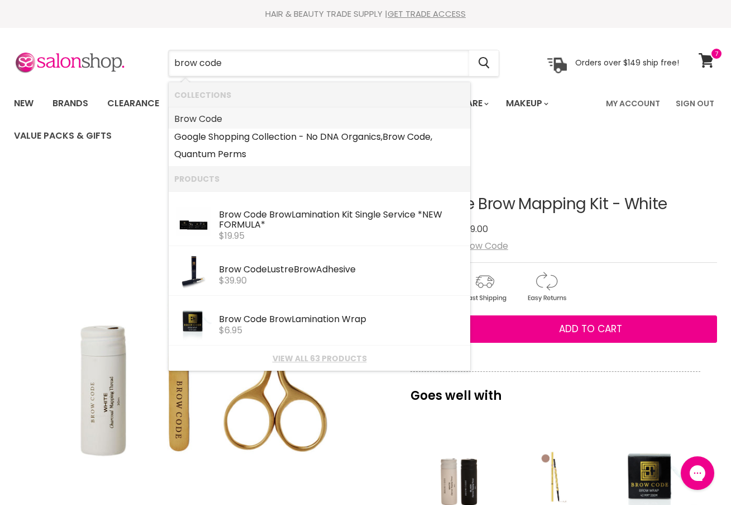
click at [234, 118] on link "Brow Code" at bounding box center [319, 119] width 291 height 18
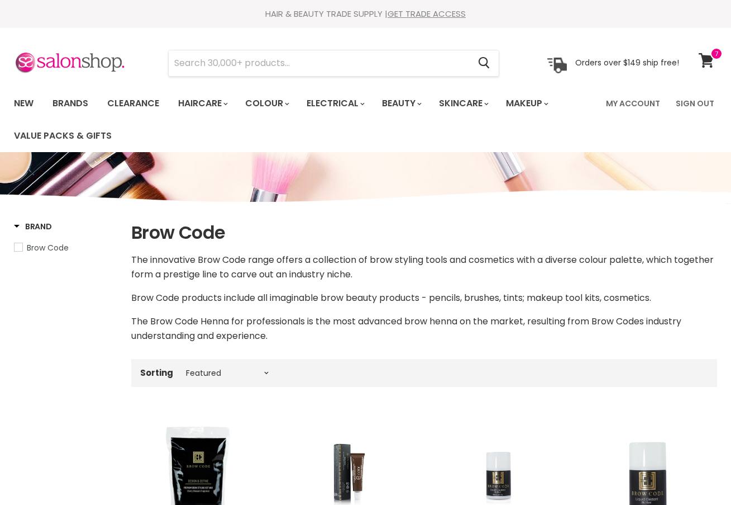
select select "manual"
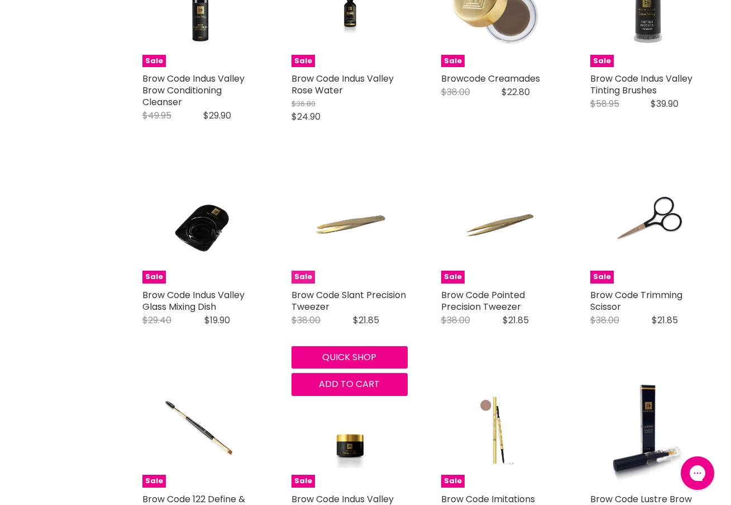
scroll to position [1009, 0]
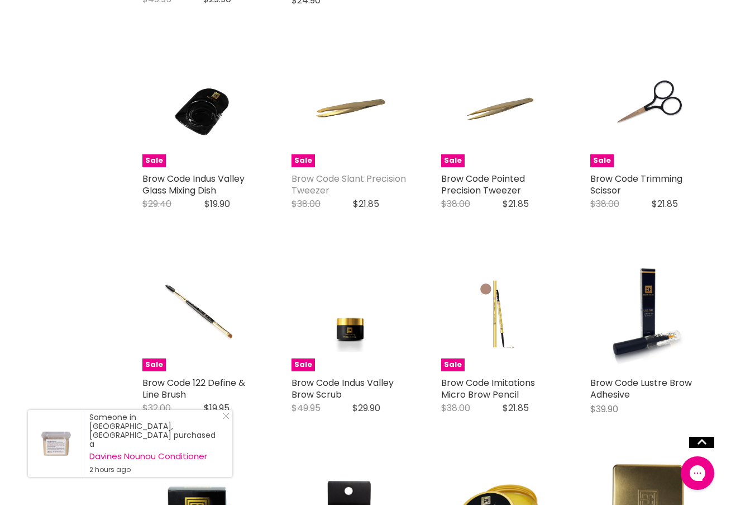
click at [345, 173] on link "Brow Code Slant Precision Tweezer" at bounding box center [349, 184] width 115 height 25
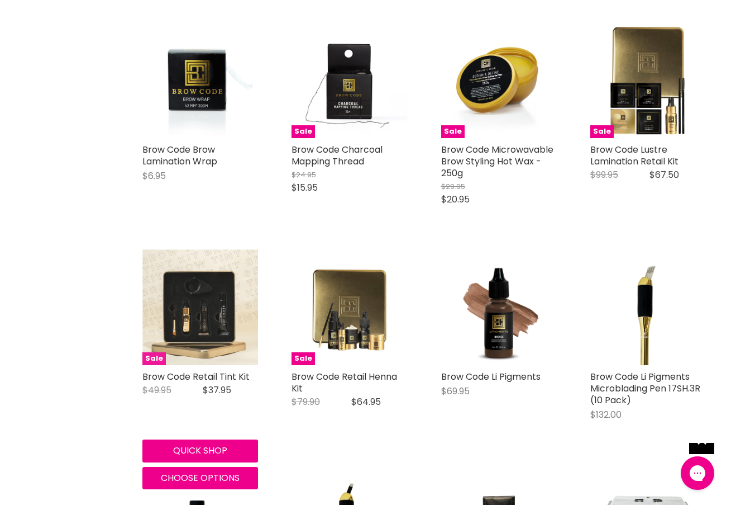
scroll to position [1453, 0]
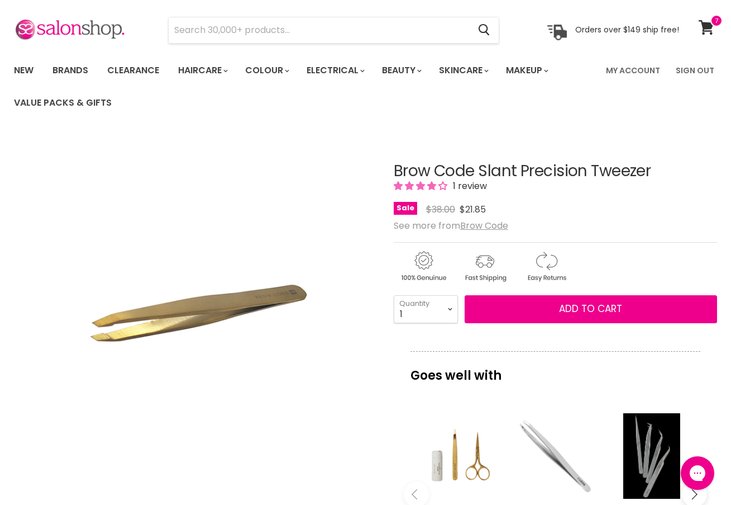
scroll to position [31, 0]
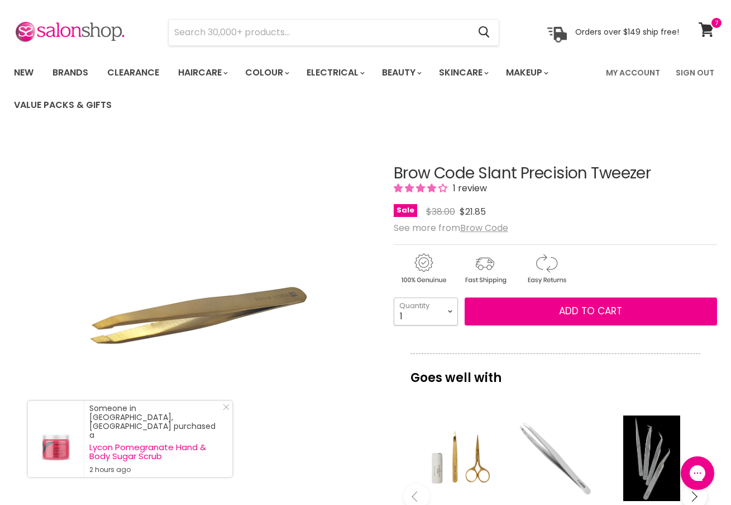
select select "2"
type input "2"
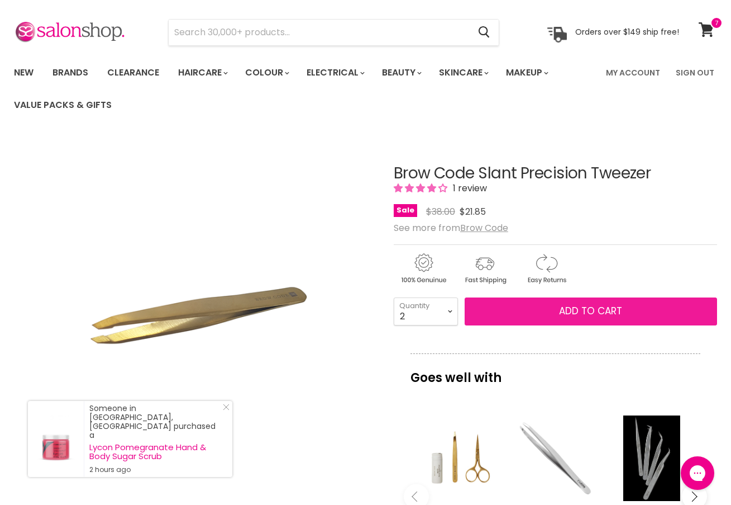
click at [587, 305] on span "Add to cart" at bounding box center [590, 310] width 63 height 13
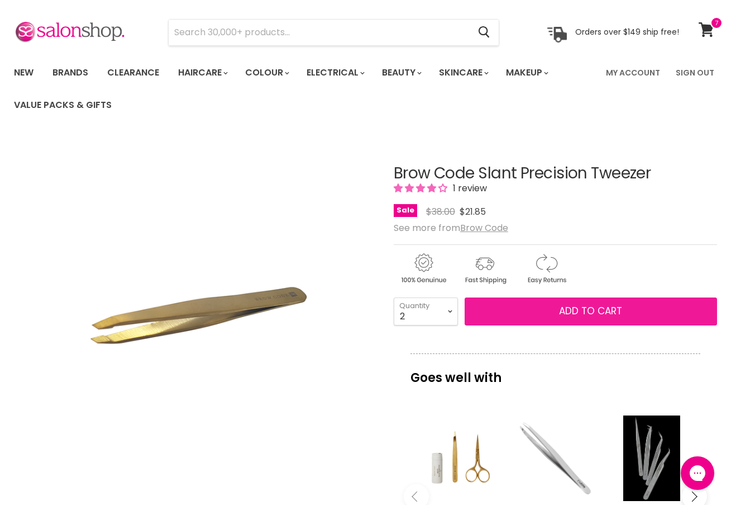
click at [581, 310] on span "Add to cart" at bounding box center [590, 310] width 63 height 13
